Goal: Task Accomplishment & Management: Complete application form

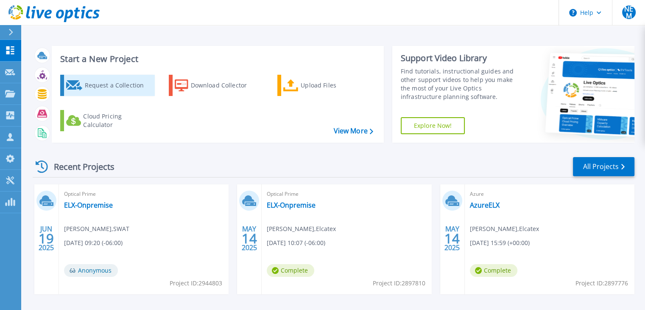
click at [106, 87] on div "Request a Collection" at bounding box center [118, 85] width 68 height 17
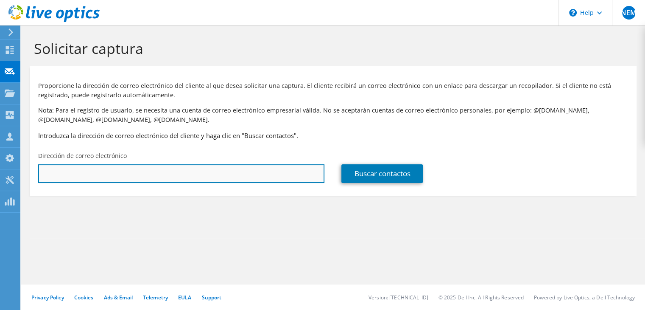
click at [179, 176] on input "text" at bounding box center [181, 173] width 286 height 19
click at [133, 168] on input "text" at bounding box center [181, 173] width 286 height 19
paste input "lceciliano@bolsacr.com"
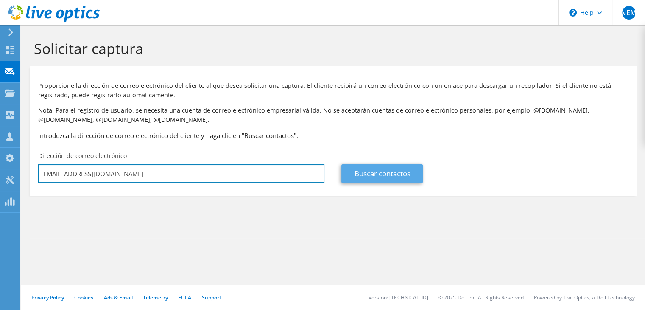
type input "lceciliano@bolsacr.com"
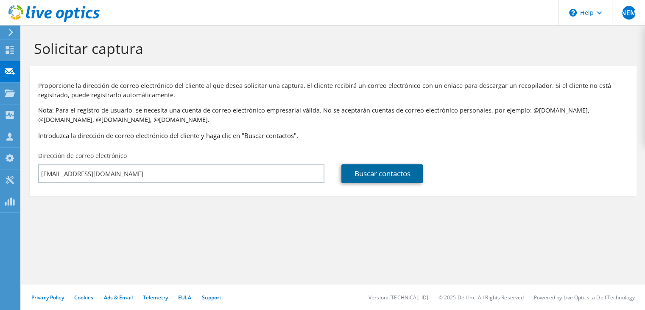
click at [378, 170] on link "Buscar contactos" at bounding box center [382, 173] width 81 height 19
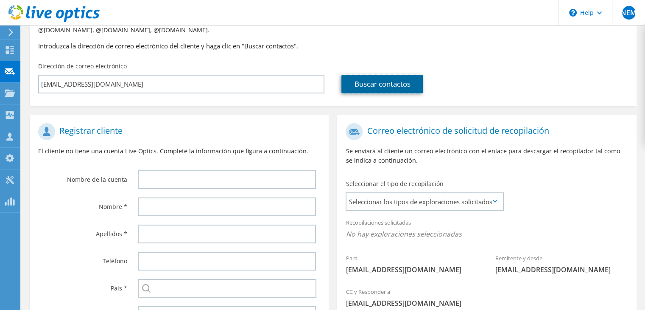
scroll to position [90, 0]
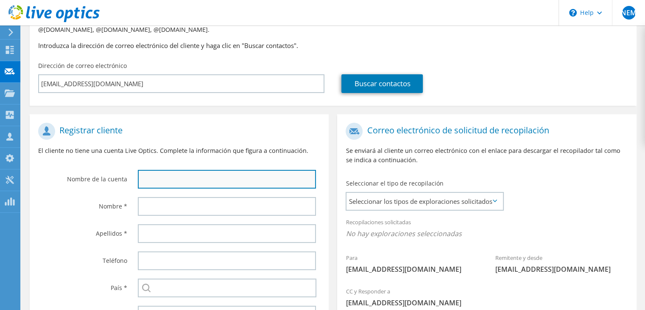
click at [205, 182] on input "text" at bounding box center [227, 179] width 178 height 19
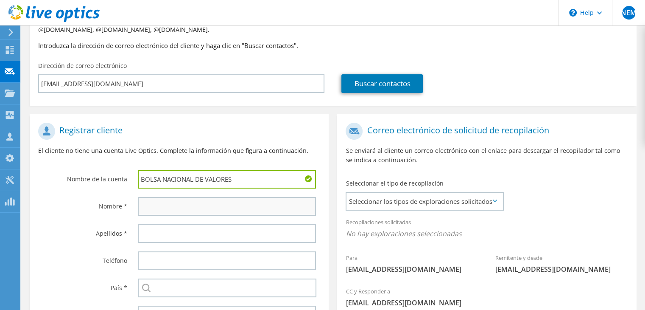
type input "BOLSA NACIONAL DE VALORES"
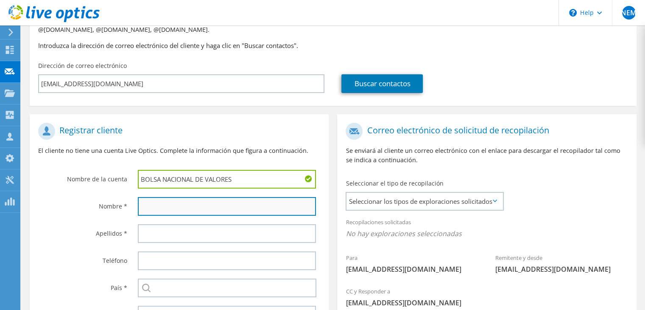
click at [203, 203] on input "text" at bounding box center [227, 206] width 178 height 19
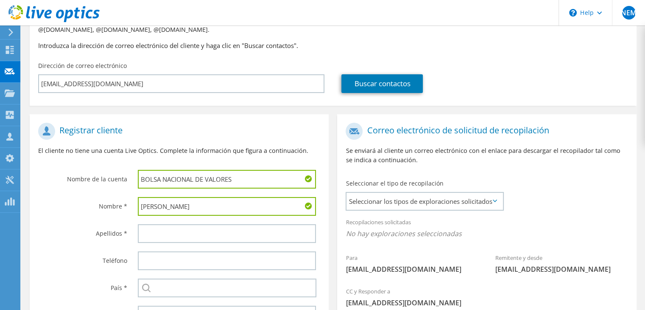
type input "LUIS DIEGO"
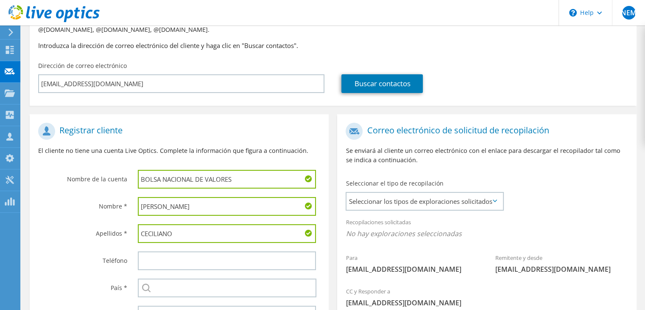
type input "CECILIANO"
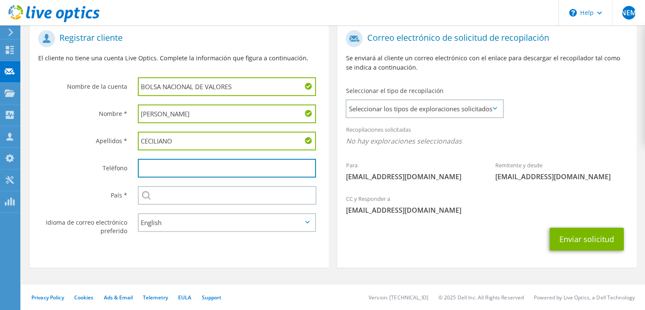
scroll to position [182, 0]
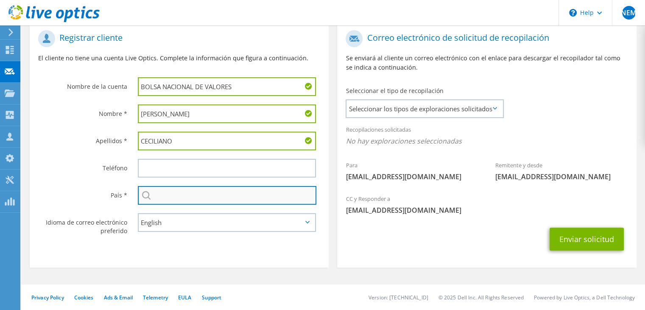
click at [191, 200] on input "text" at bounding box center [227, 195] width 179 height 19
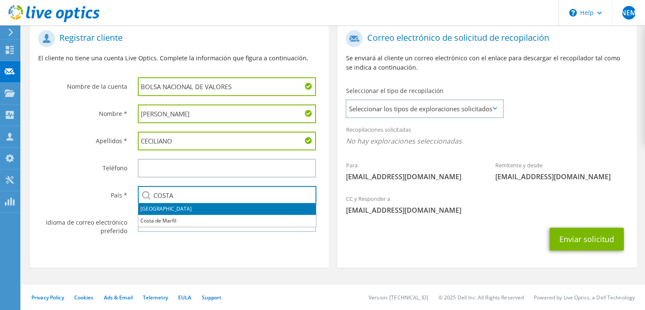
click at [175, 209] on li "[GEOGRAPHIC_DATA]" at bounding box center [227, 209] width 178 height 12
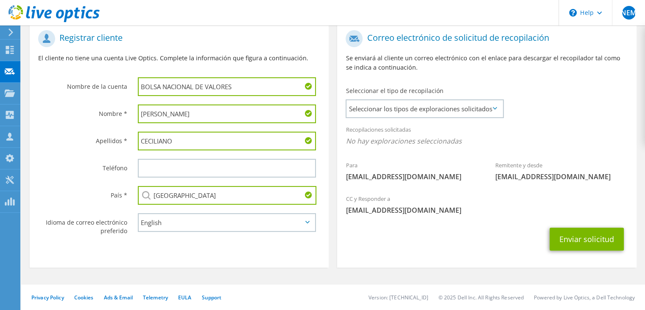
type input "[GEOGRAPHIC_DATA]"
click at [185, 219] on select "English Deutsch Español Français Italiano Polski Português Русский 한국어 中文 日本語" at bounding box center [227, 222] width 178 height 19
select select "es-ES"
click at [138, 213] on select "English Deutsch Español Français Italiano Polski Português Русский 한국어 中文 日本語" at bounding box center [227, 222] width 178 height 19
click at [423, 107] on span "Seleccionar los tipos de exploraciones solicitados" at bounding box center [425, 108] width 156 height 17
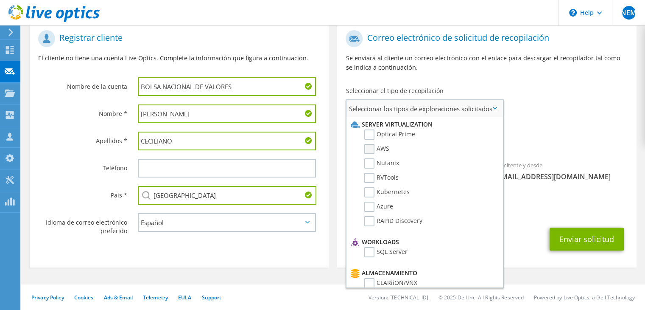
click at [367, 146] on label "AWS" at bounding box center [376, 149] width 25 height 10
click at [0, 0] on input "AWS" at bounding box center [0, 0] width 0 height 0
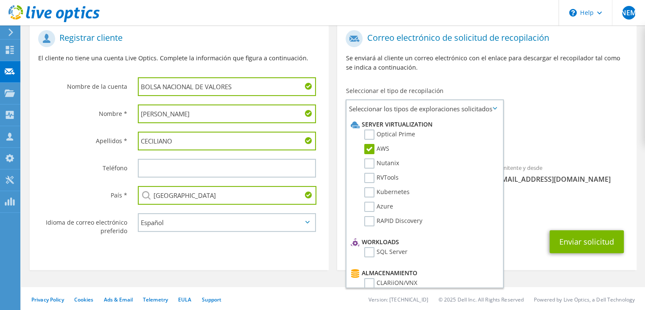
click at [511, 250] on div "Enviar solicitud" at bounding box center [486, 241] width 299 height 31
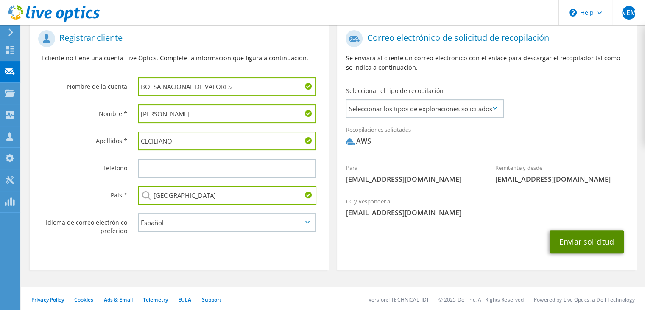
click at [582, 238] on button "Enviar solicitud" at bounding box center [587, 241] width 74 height 23
